Goal: Information Seeking & Learning: Check status

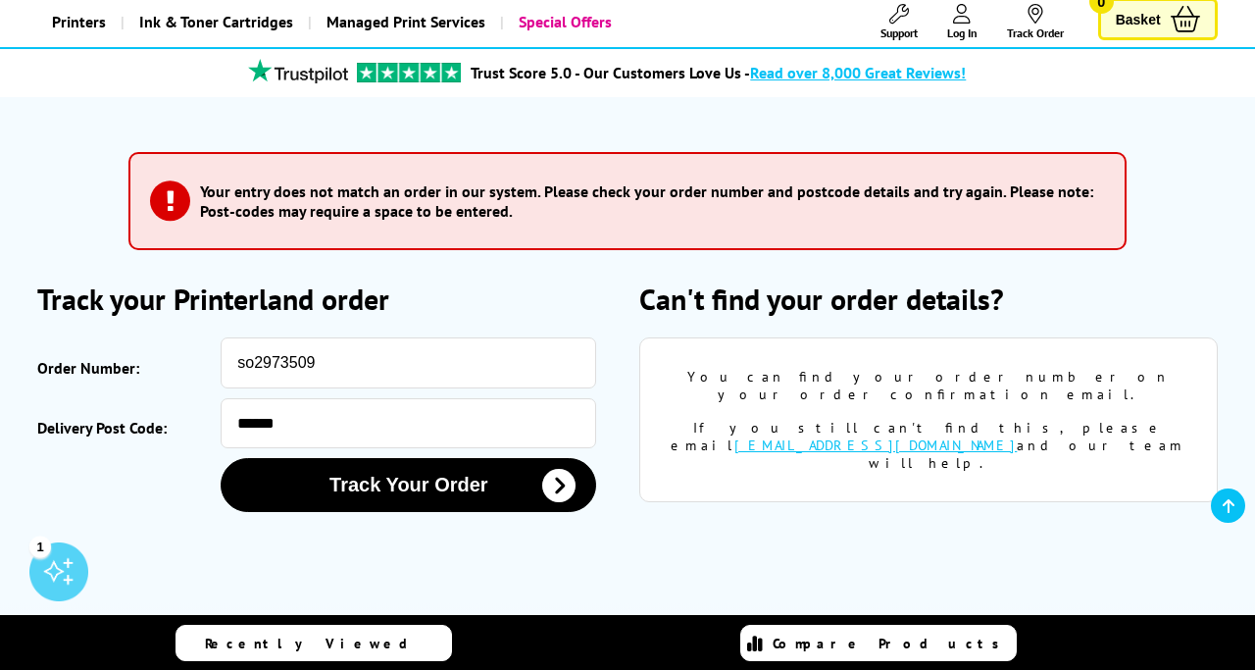
scroll to position [120, 0]
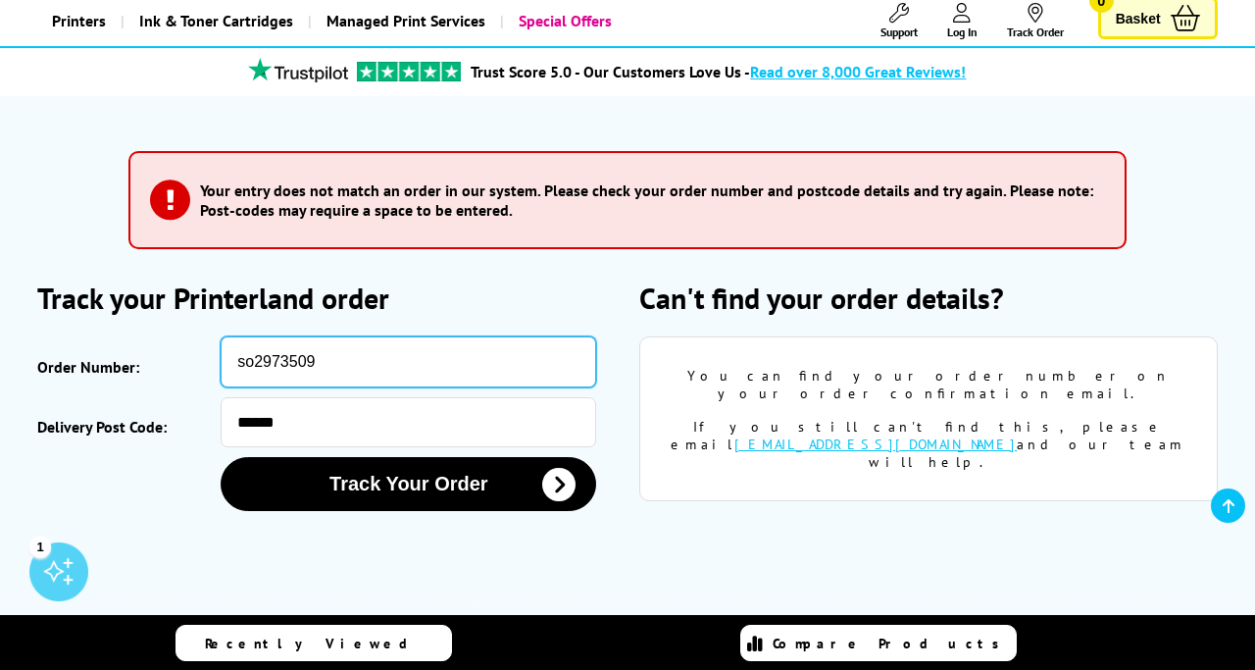
click at [251, 366] on input "so2973509" at bounding box center [409, 361] width 376 height 51
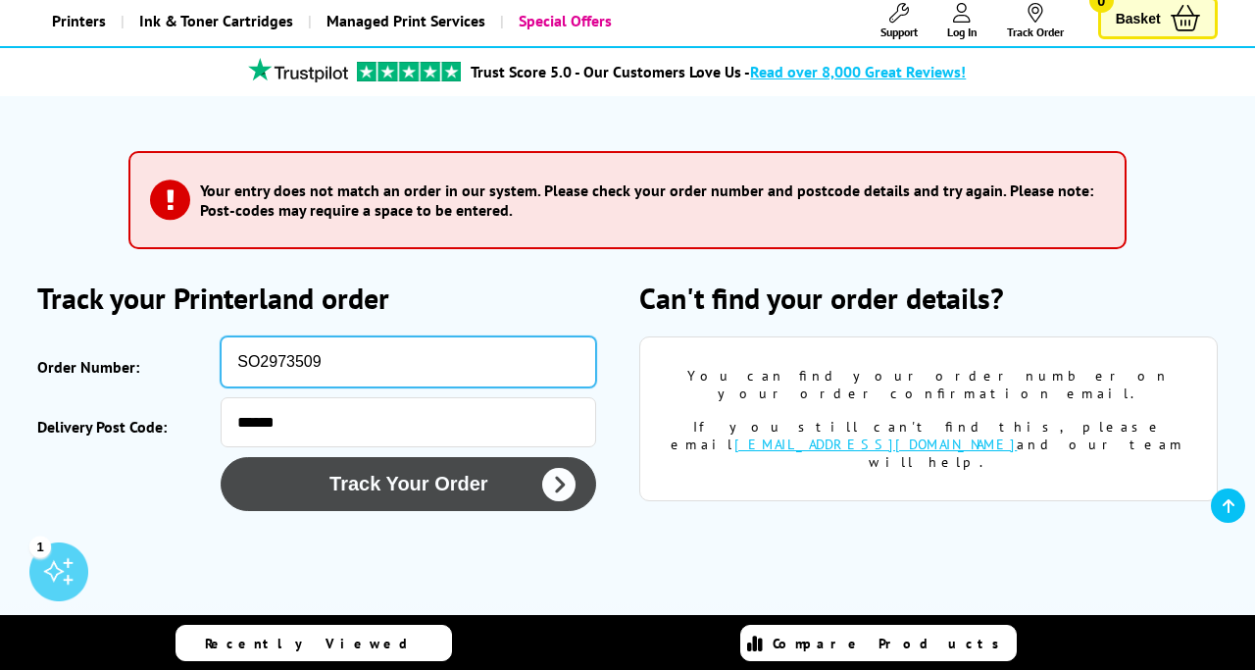
type input "SO2973509"
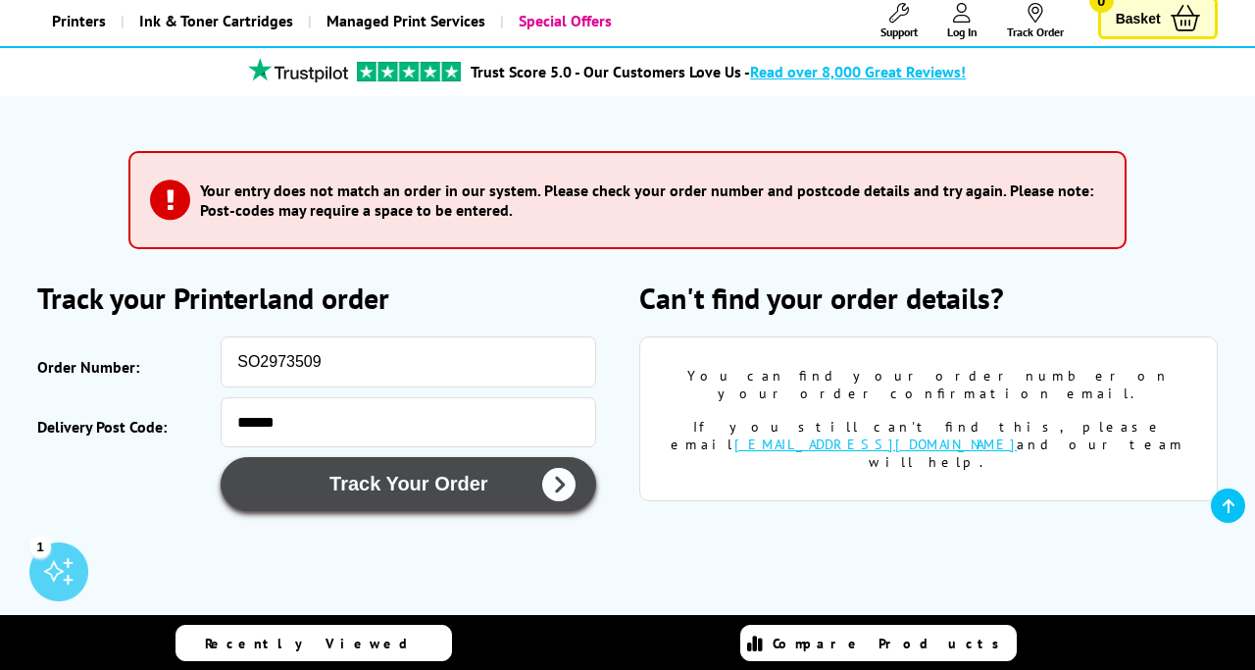
click at [398, 492] on button "Track Your Order" at bounding box center [409, 484] width 376 height 54
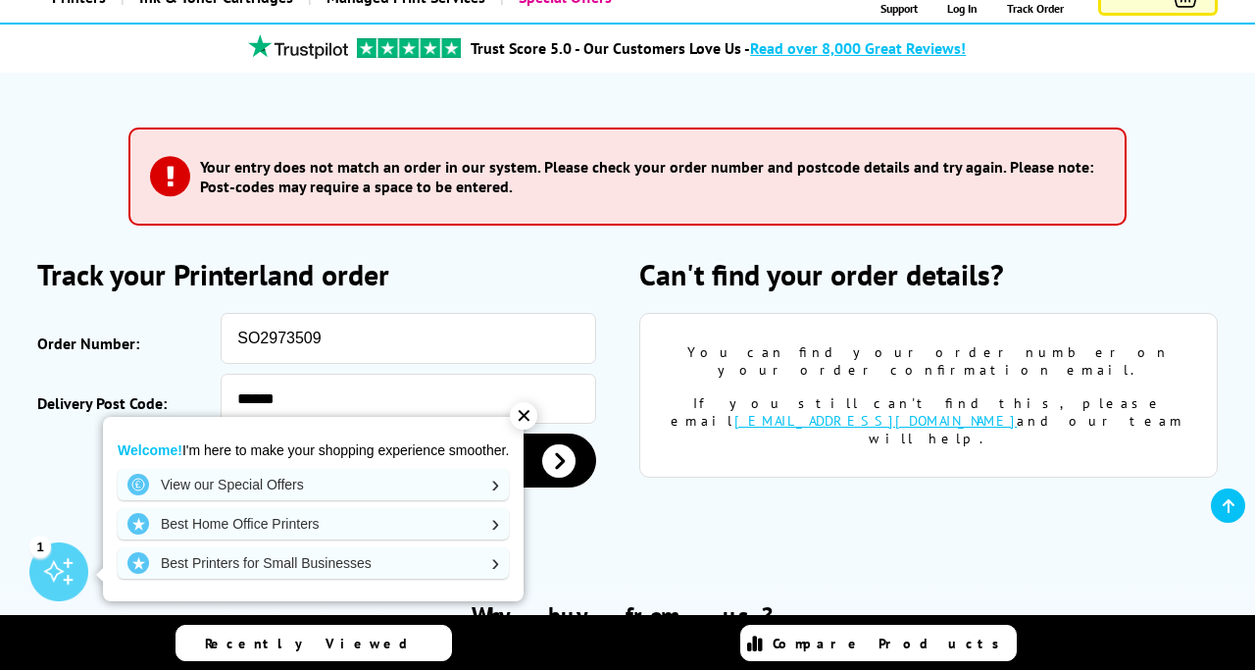
scroll to position [146, 0]
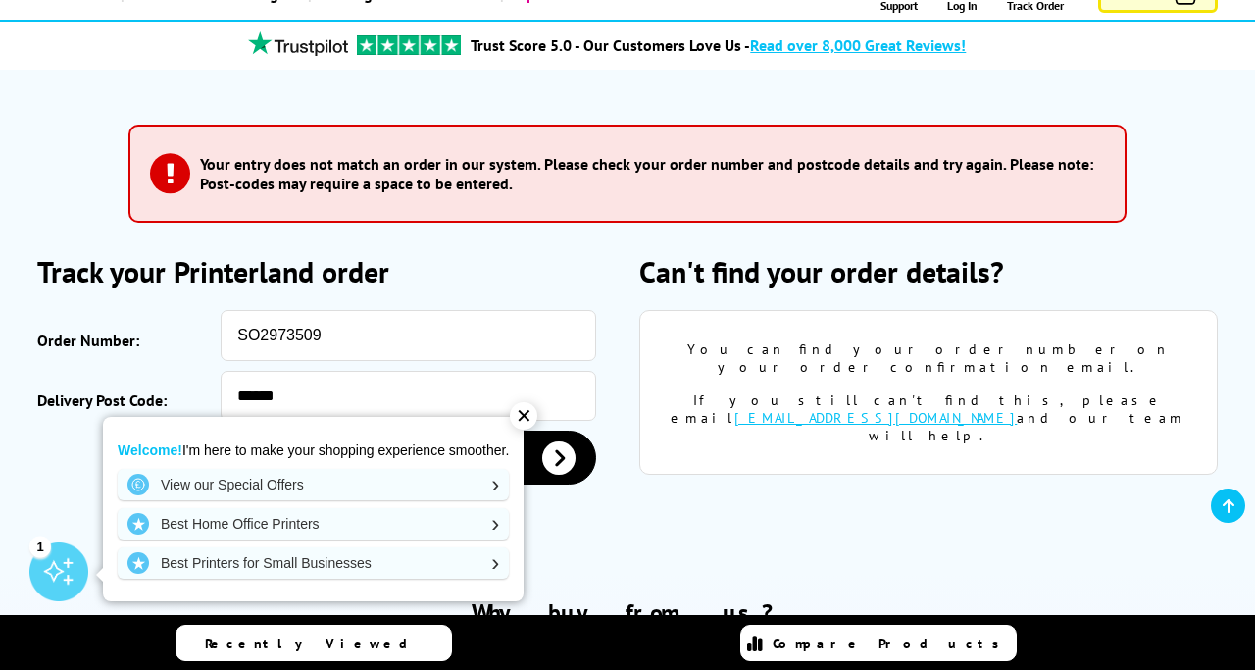
click at [526, 417] on div "✕" at bounding box center [523, 415] width 27 height 27
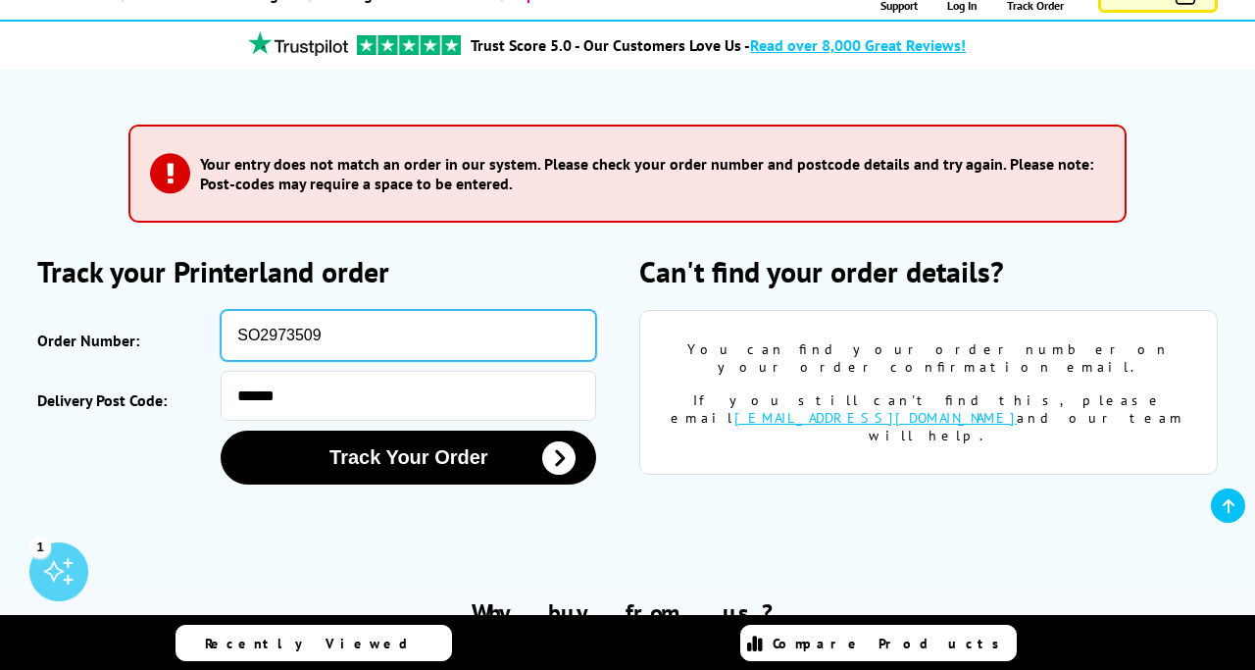
click at [257, 340] on input "SO2973509" at bounding box center [409, 335] width 376 height 51
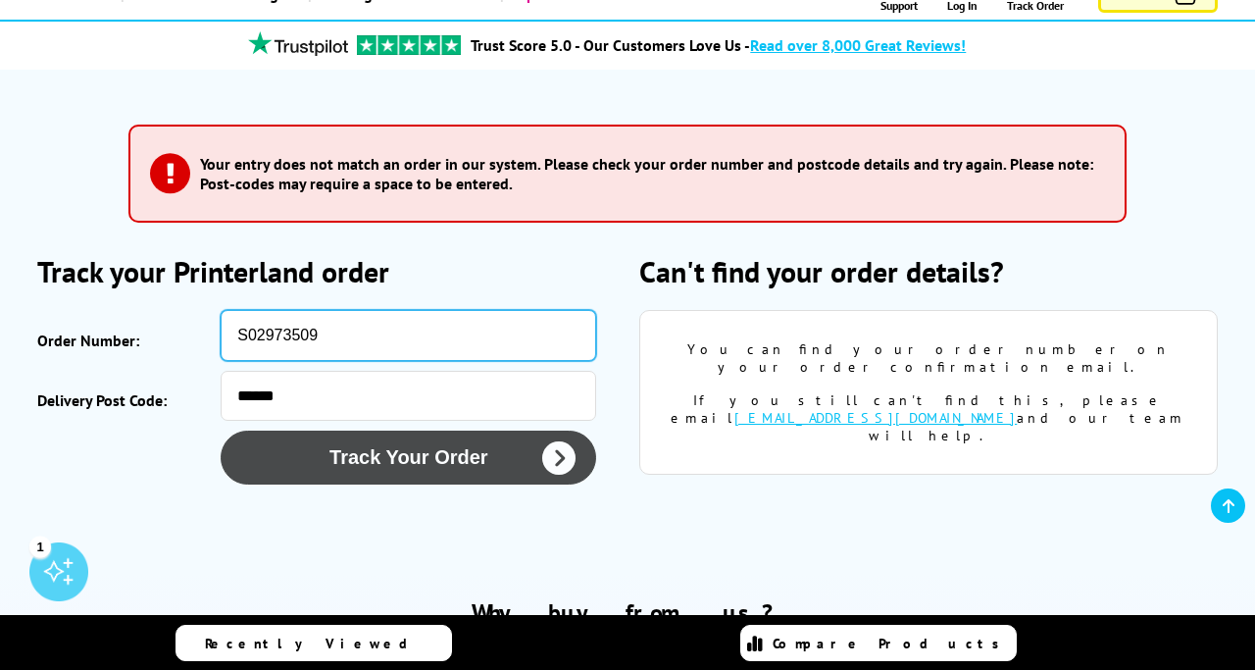
type input "S02973509"
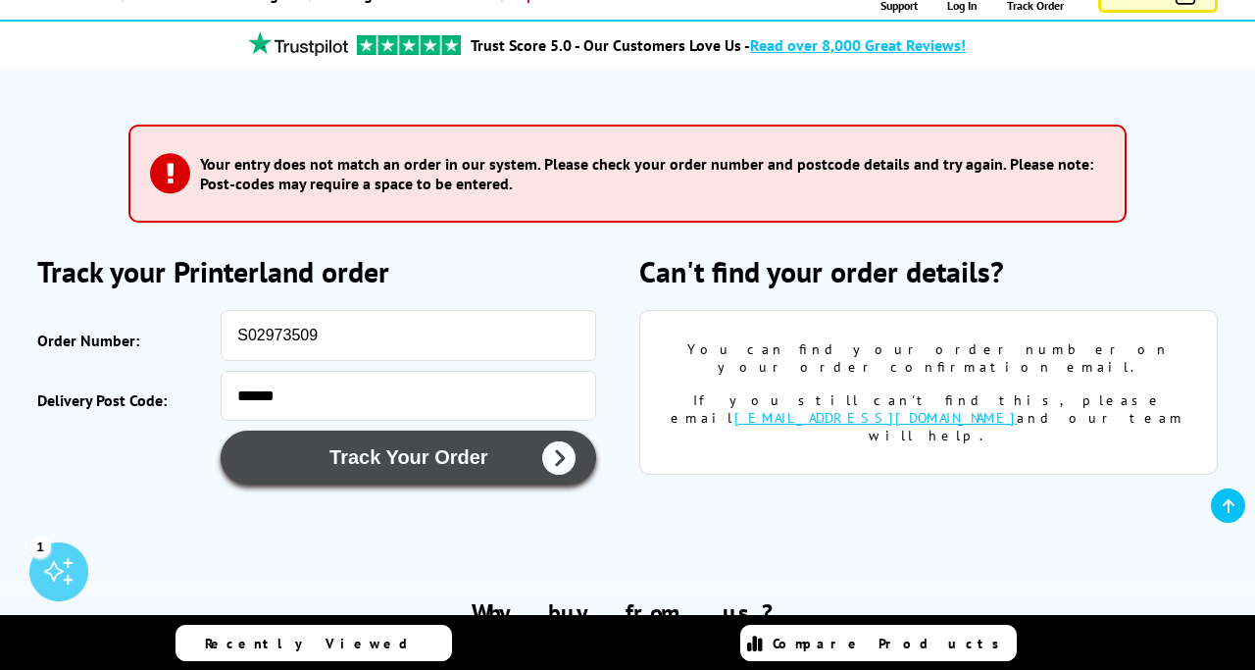
click at [435, 478] on button "Track Your Order" at bounding box center [409, 457] width 376 height 54
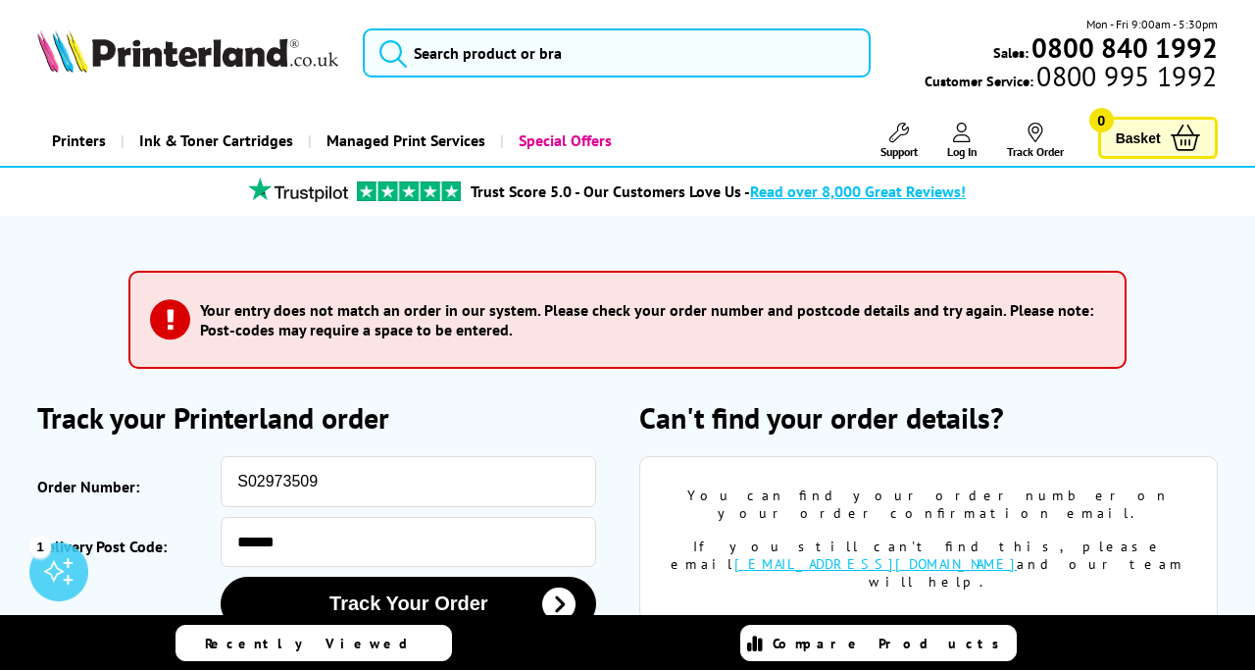
click at [652, 452] on div "Can't find your order details? You can find your order number on your order con…" at bounding box center [928, 519] width 579 height 242
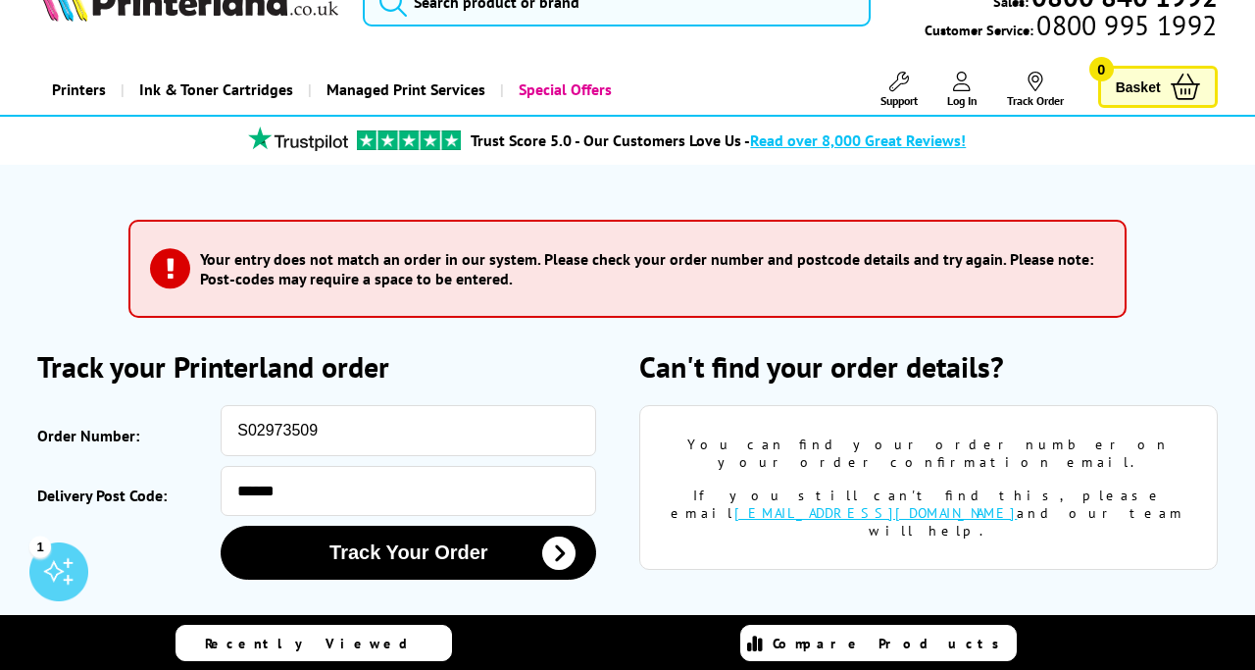
scroll to position [48, 0]
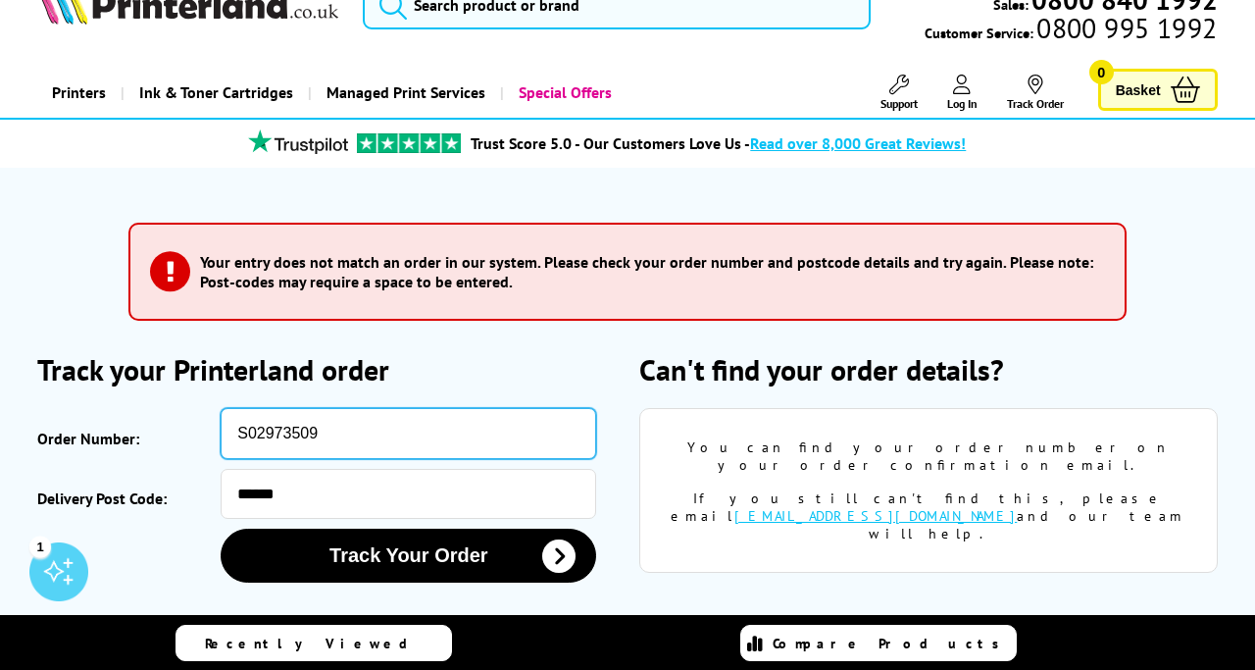
click at [262, 438] on input "S02973509" at bounding box center [409, 433] width 376 height 51
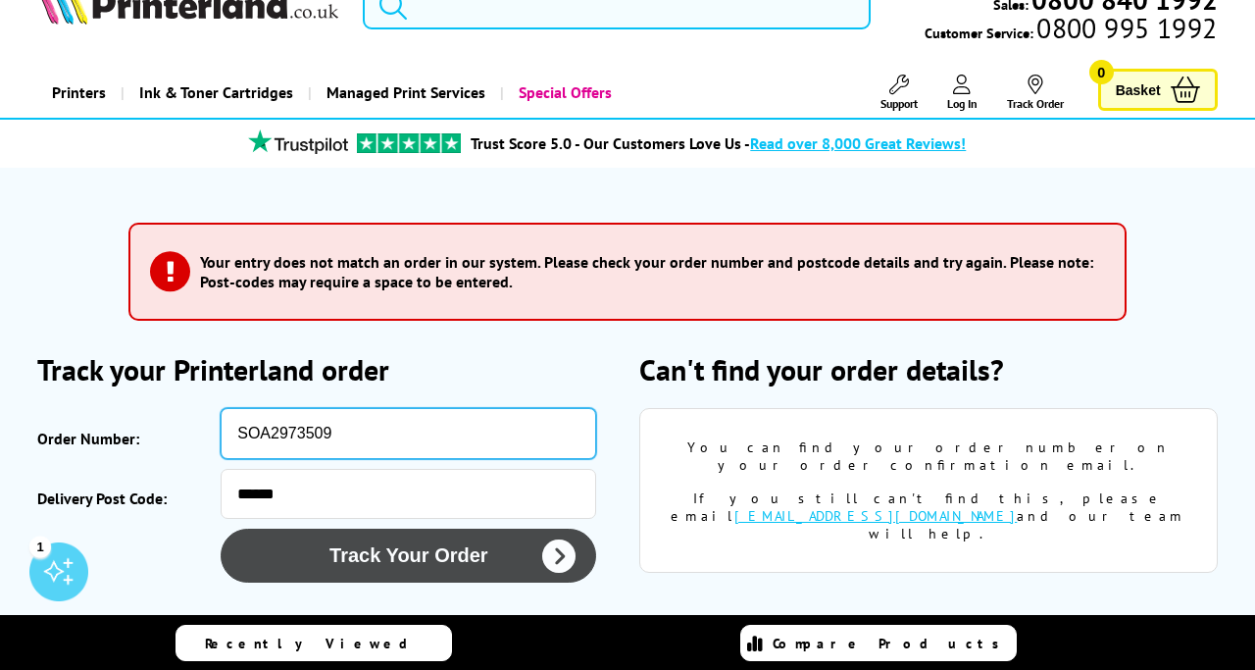
type input "SOA2973509"
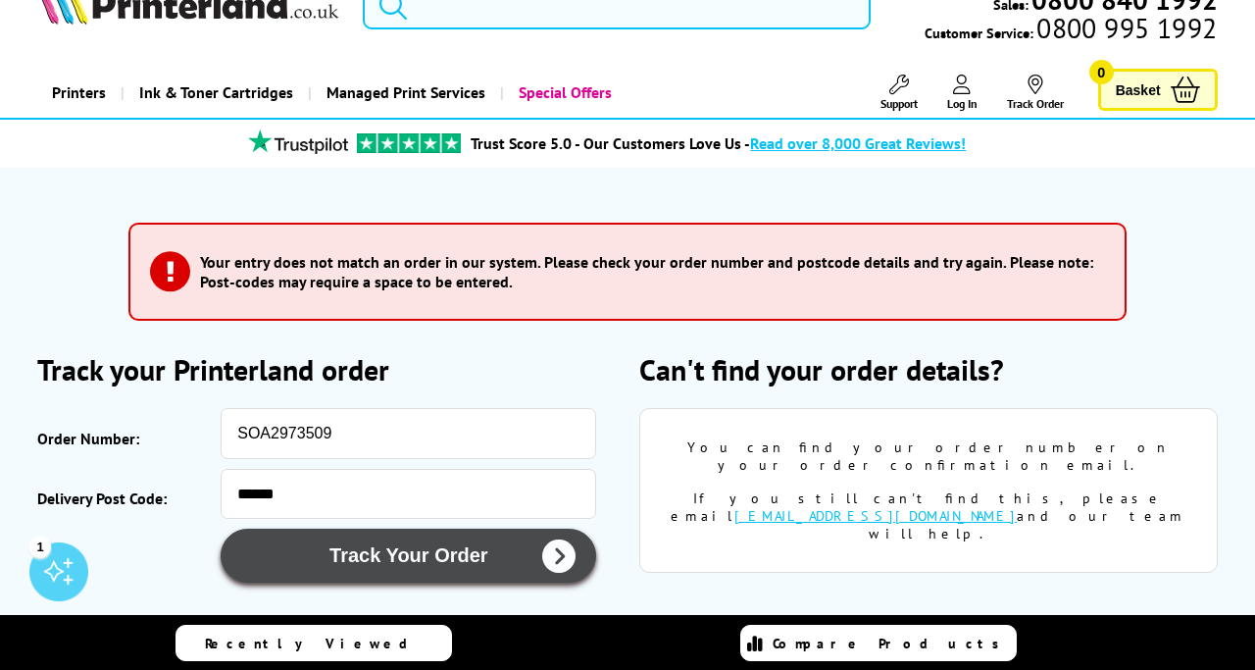
click at [392, 553] on button "Track Your Order" at bounding box center [409, 556] width 376 height 54
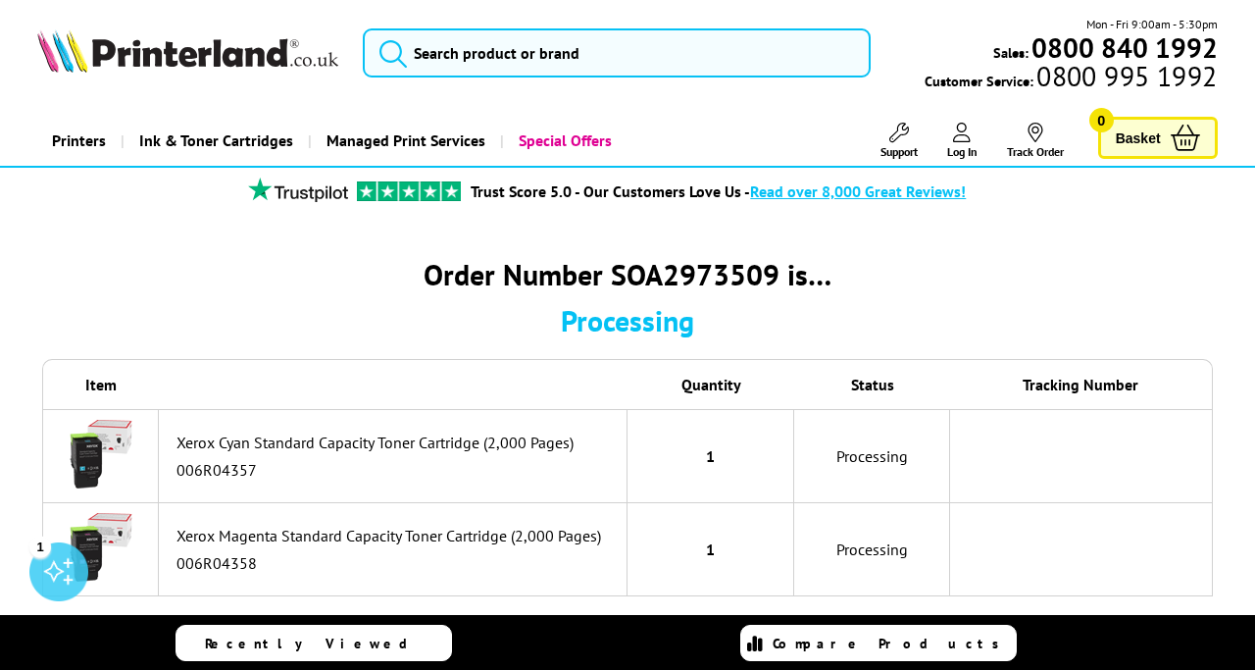
click at [1188, 298] on div "Order Number SOA2973509 is… Processing" at bounding box center [627, 297] width 1171 height 84
